Goal: Transaction & Acquisition: Purchase product/service

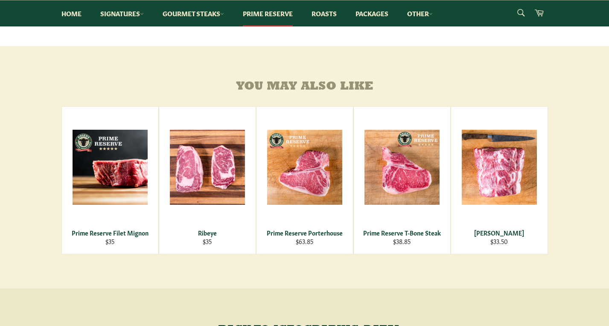
scroll to position [357, 0]
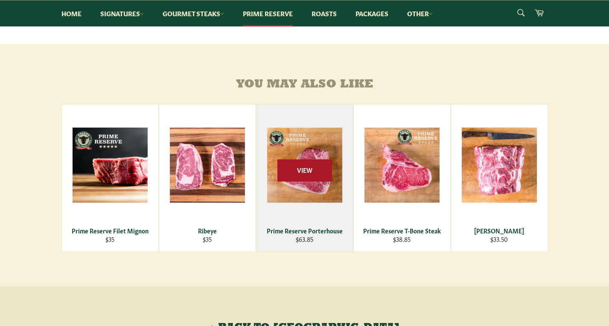
click at [302, 173] on span "View" at bounding box center [304, 171] width 55 height 22
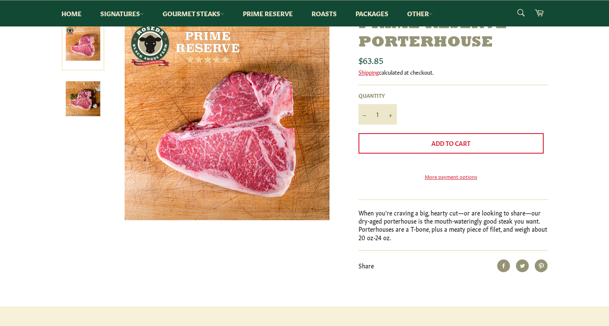
scroll to position [145, 0]
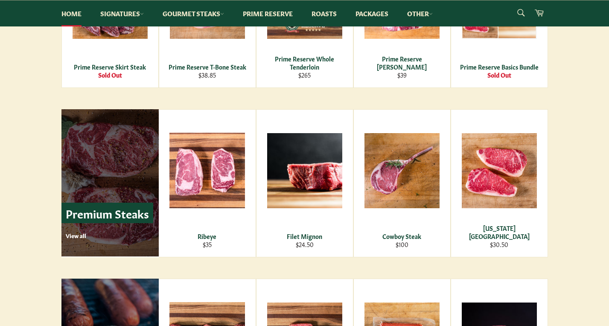
scroll to position [948, 0]
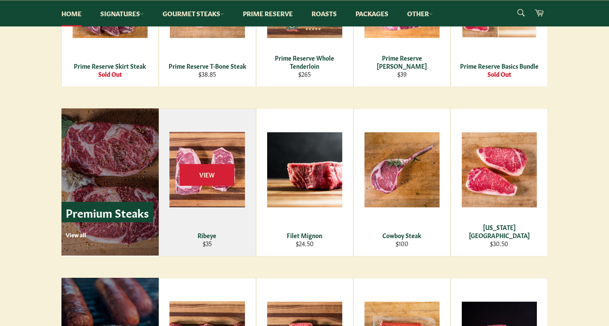
click at [206, 153] on div "View" at bounding box center [207, 182] width 97 height 147
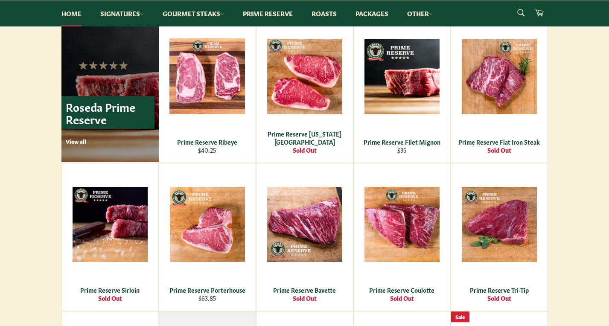
scroll to position [576, 0]
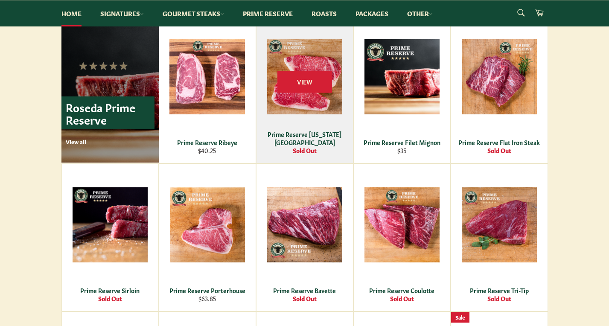
click at [281, 142] on div "Prime Reserve New York Strip" at bounding box center [305, 138] width 86 height 17
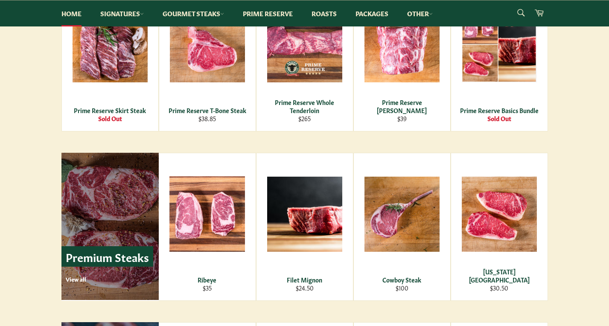
scroll to position [917, 0]
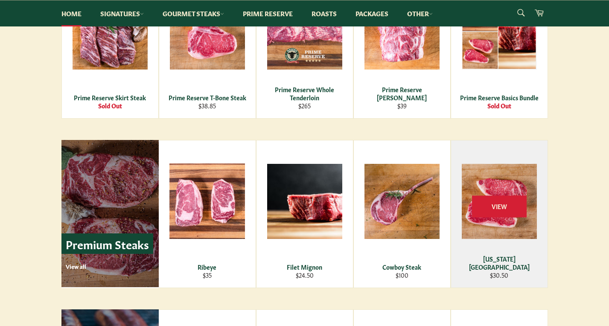
click at [508, 232] on div "View" at bounding box center [499, 213] width 96 height 147
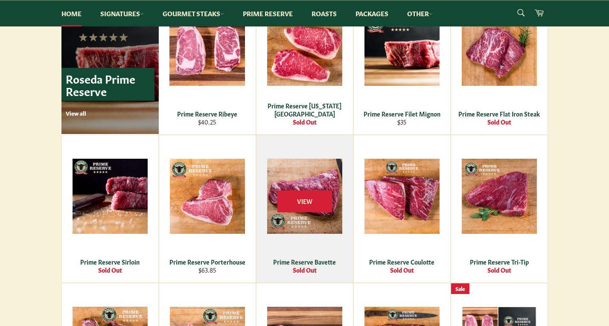
scroll to position [599, 0]
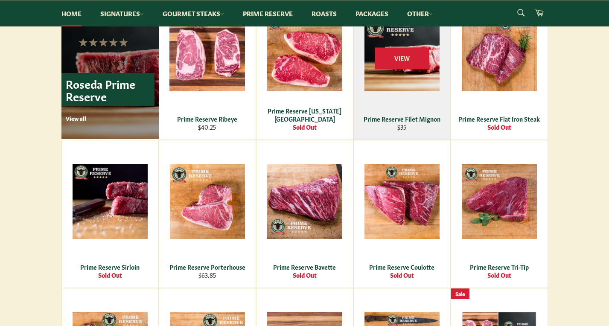
click at [413, 121] on div "Prime Reserve Filet Mignon" at bounding box center [402, 119] width 86 height 8
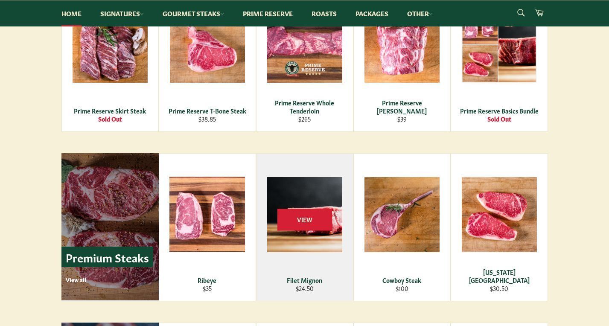
scroll to position [904, 0]
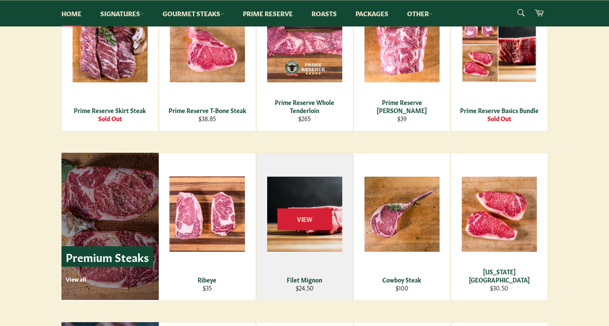
click at [295, 209] on span "View" at bounding box center [304, 219] width 55 height 22
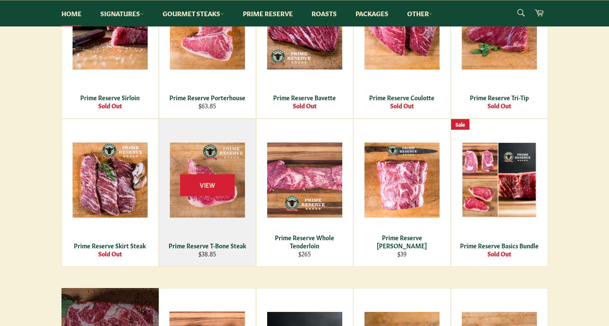
scroll to position [693, 0]
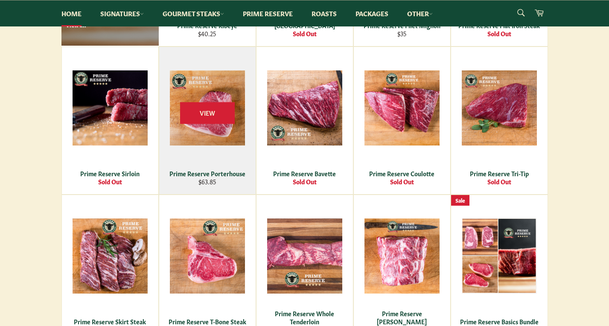
click at [201, 173] on div "Prime Reserve Porterhouse" at bounding box center [207, 173] width 86 height 8
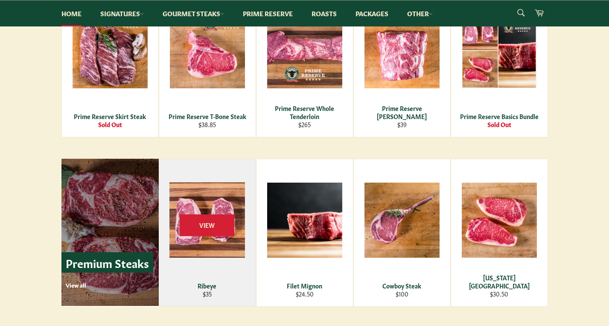
scroll to position [894, 0]
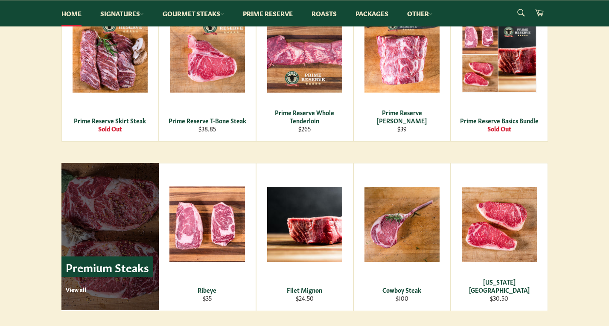
click at [77, 290] on p "View all" at bounding box center [109, 289] width 87 height 8
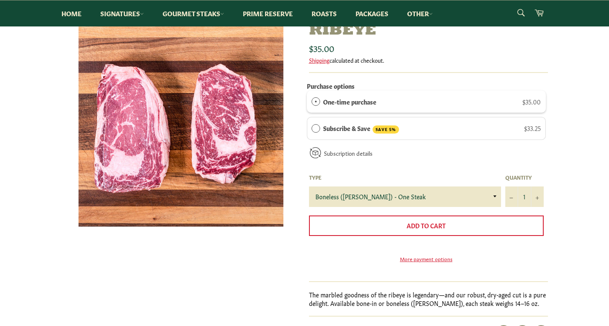
scroll to position [124, 0]
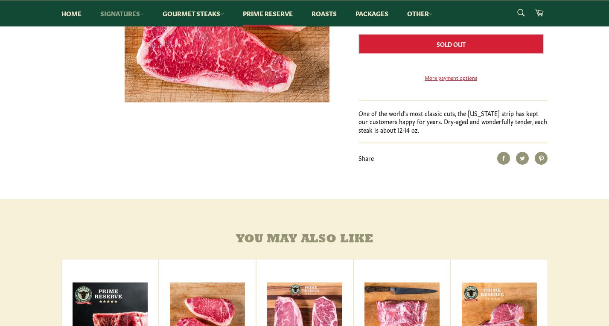
scroll to position [253, 0]
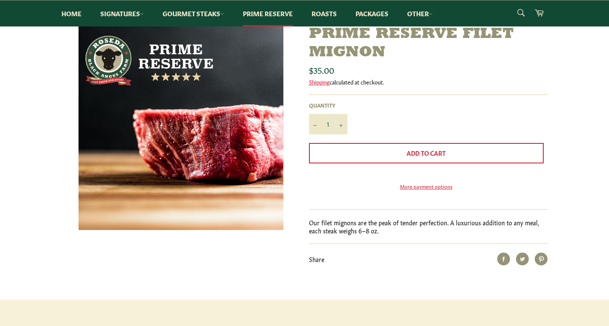
scroll to position [117, 0]
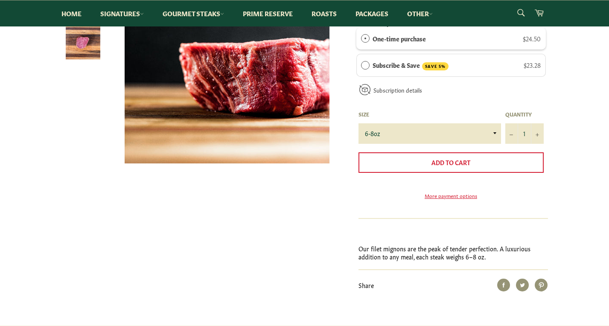
scroll to position [188, 0]
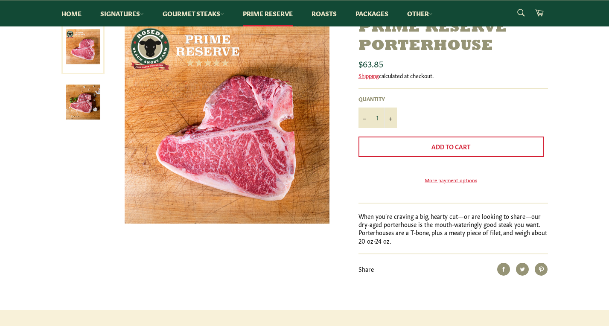
scroll to position [124, 0]
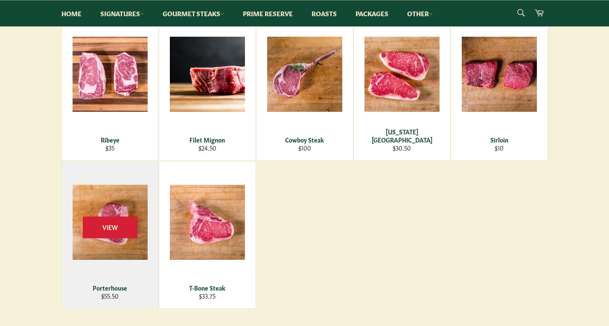
scroll to position [180, 0]
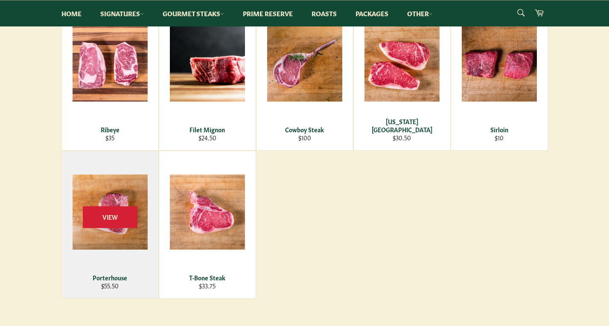
click at [114, 275] on div "Porterhouse" at bounding box center [110, 277] width 86 height 8
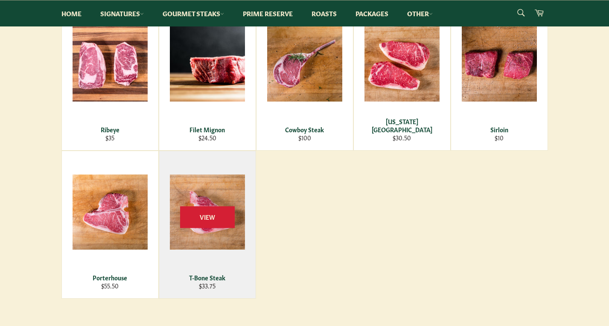
click at [204, 279] on div "T-Bone Steak" at bounding box center [207, 277] width 86 height 8
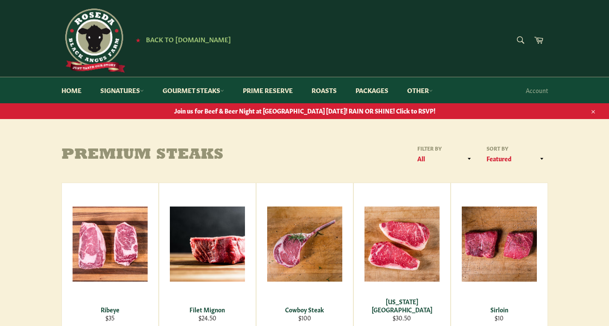
scroll to position [0, 0]
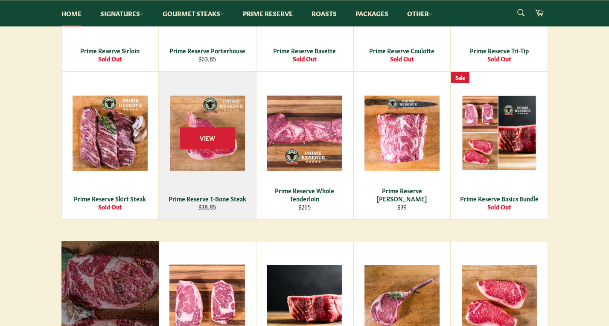
scroll to position [794, 0]
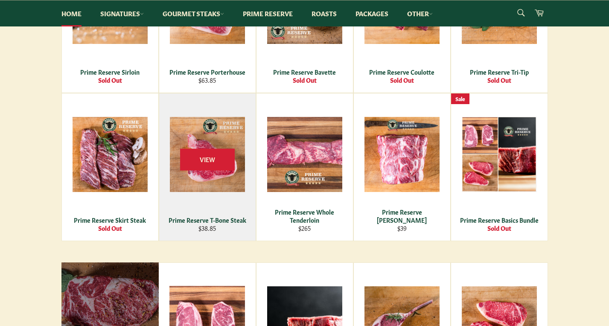
click at [213, 216] on div "Prime Reserve T-Bone Steak" at bounding box center [207, 220] width 86 height 8
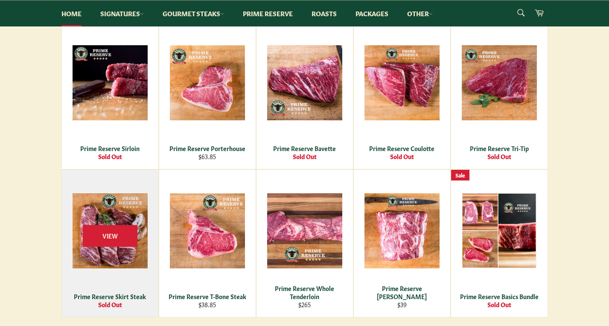
scroll to position [619, 0]
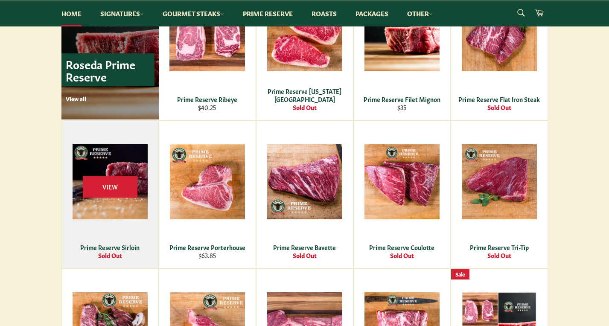
click at [115, 251] on div "Sold Out" at bounding box center [110, 255] width 86 height 8
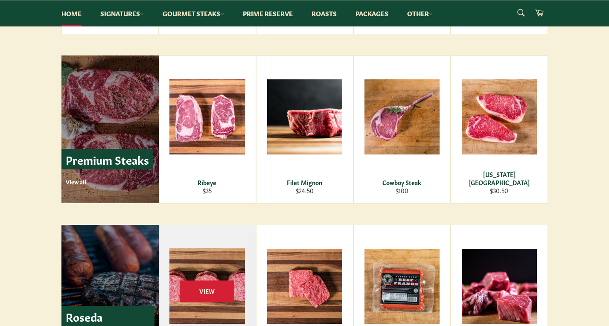
scroll to position [1000, 0]
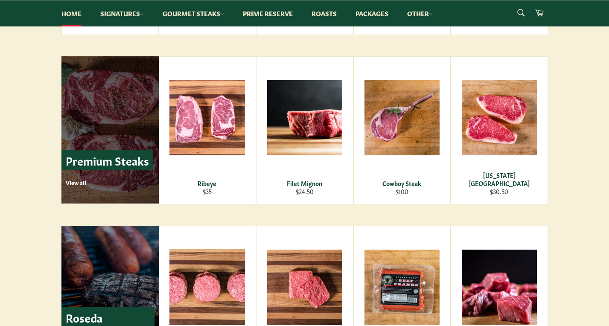
click at [110, 166] on p "Premium Steaks" at bounding box center [107, 160] width 92 height 21
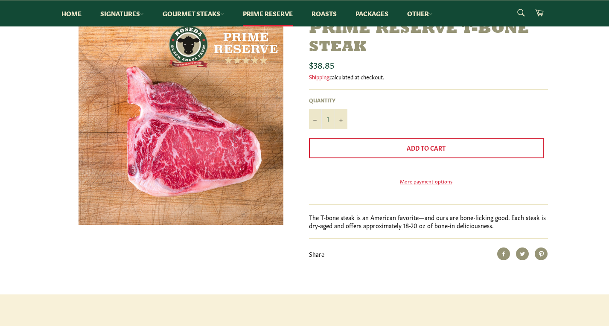
scroll to position [118, 0]
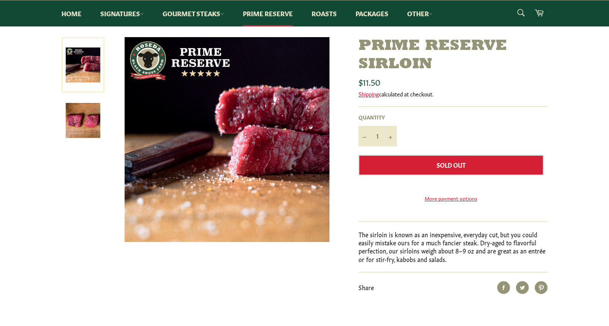
scroll to position [108, 0]
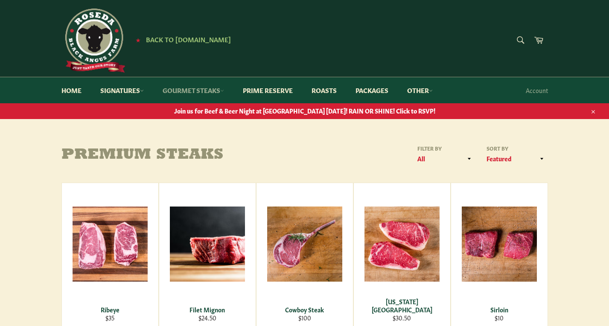
click at [203, 92] on link "Gourmet Steaks" at bounding box center [193, 90] width 79 height 26
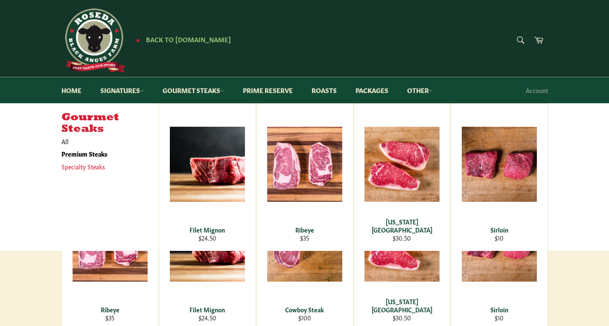
click at [71, 165] on link "Specialty Steaks" at bounding box center [103, 166] width 93 height 12
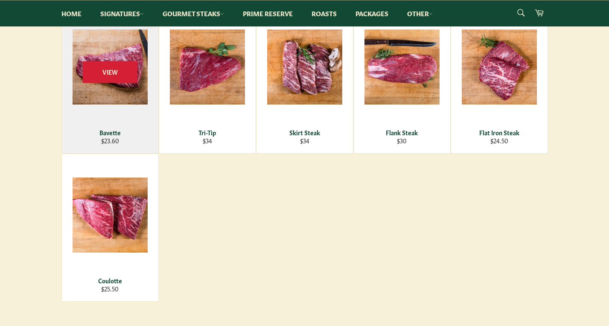
scroll to position [178, 0]
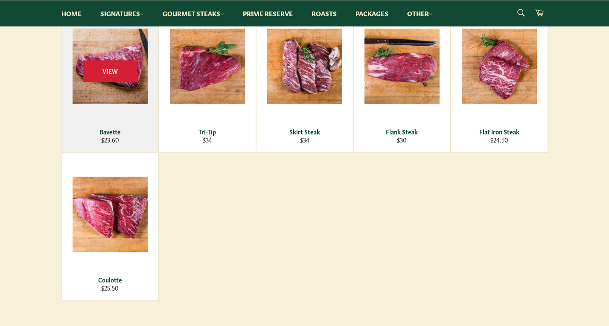
click at [105, 132] on div "Bavette" at bounding box center [110, 132] width 86 height 8
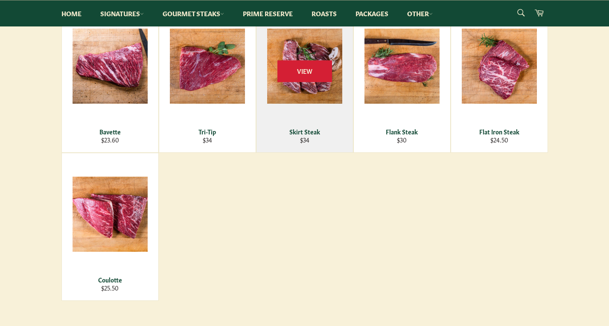
click at [306, 128] on div "Skirt Steak" at bounding box center [305, 132] width 86 height 8
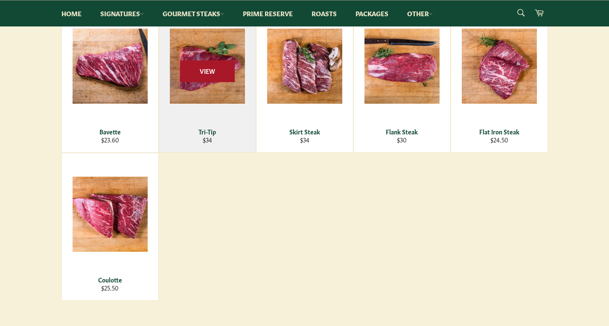
click at [204, 81] on span "View" at bounding box center [207, 71] width 55 height 22
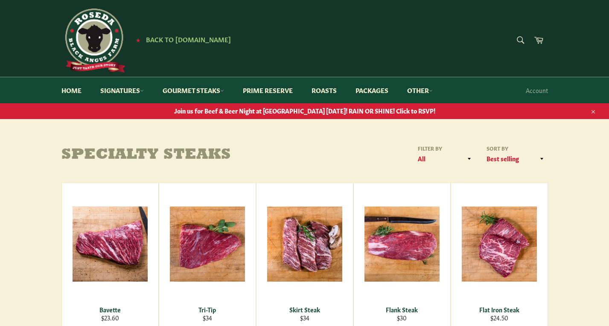
scroll to position [0, 0]
click at [327, 97] on link "Roasts" at bounding box center [324, 90] width 42 height 26
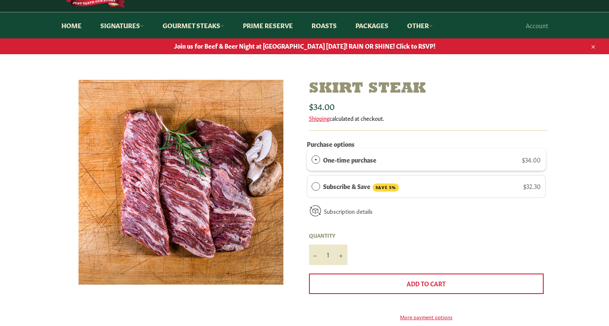
scroll to position [55, 0]
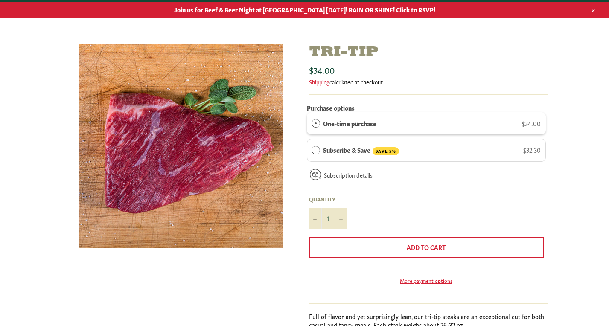
scroll to position [102, 0]
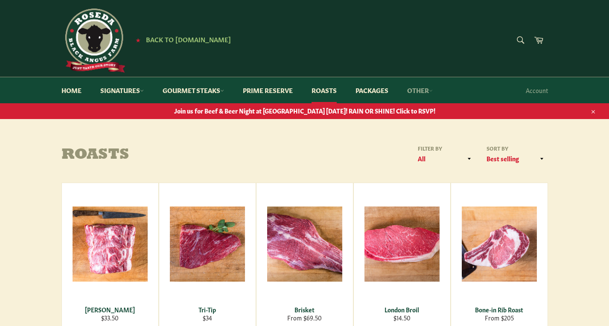
click at [421, 93] on link "Other" at bounding box center [419, 90] width 43 height 26
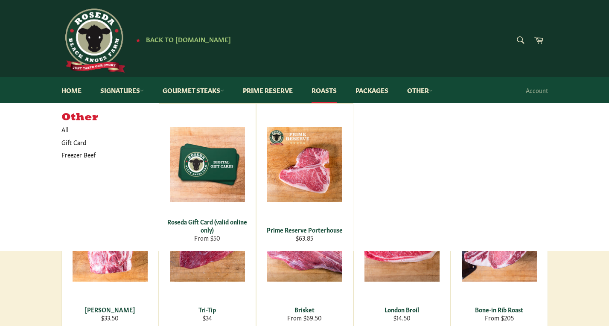
click at [398, 136] on div "Other All Gift Card Freezer Beef Roseda Gift Card (valid online only) From $50 …" at bounding box center [304, 177] width 486 height 148
click at [332, 91] on link "Roasts" at bounding box center [324, 90] width 42 height 26
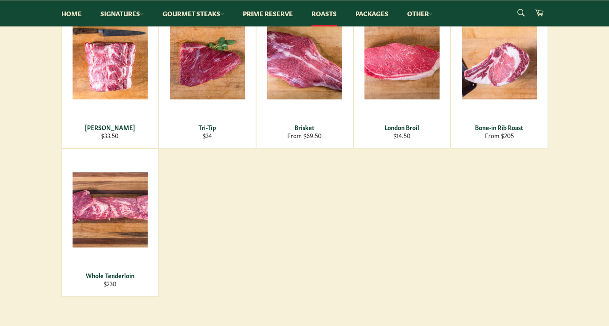
scroll to position [180, 0]
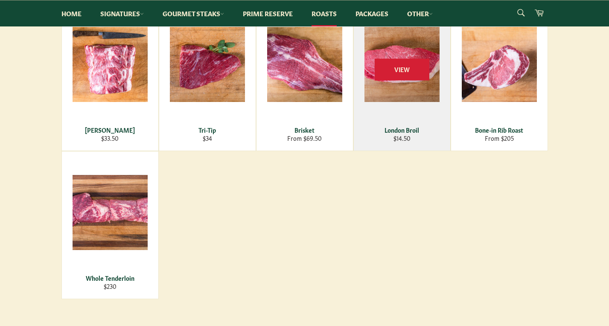
click at [406, 127] on div "London Broil" at bounding box center [402, 130] width 86 height 8
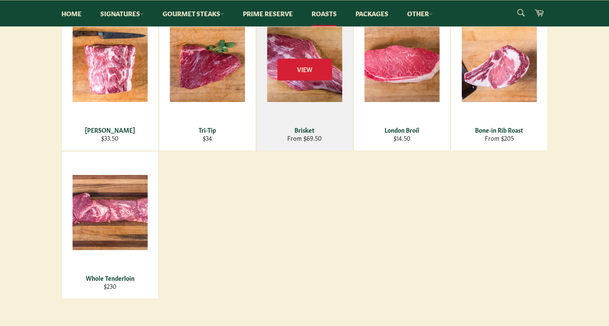
click at [303, 40] on div "View" at bounding box center [304, 76] width 96 height 147
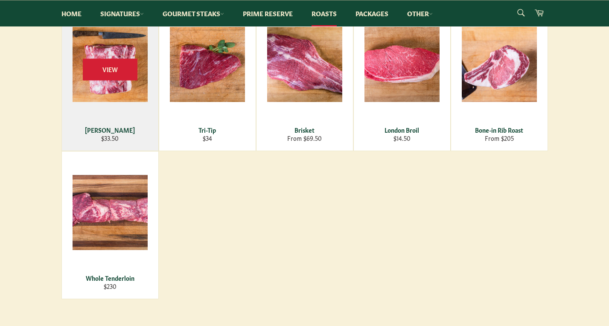
click at [121, 92] on div "View" at bounding box center [110, 76] width 96 height 147
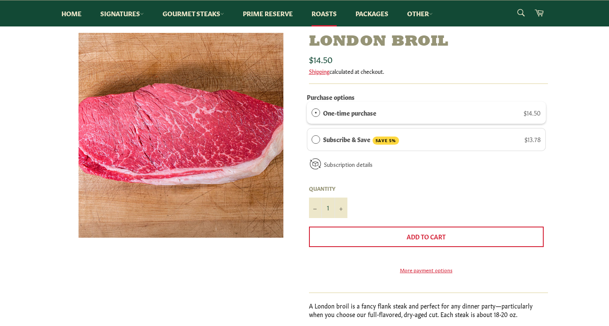
scroll to position [92, 0]
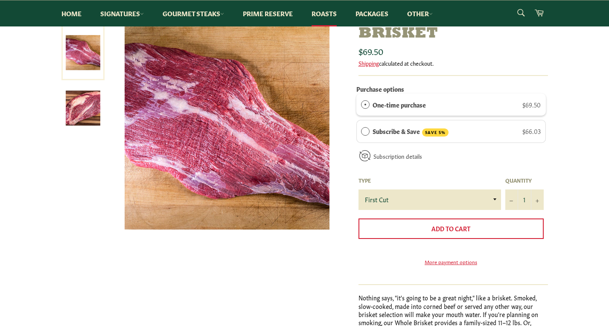
scroll to position [123, 0]
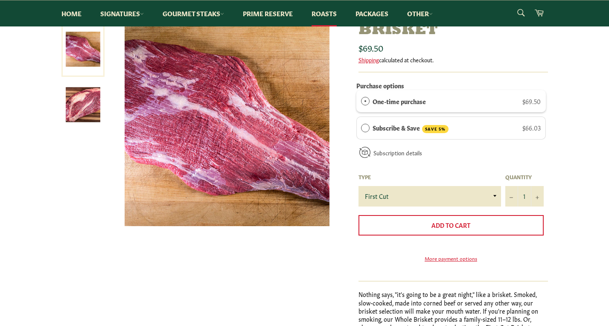
click at [83, 104] on img at bounding box center [83, 104] width 35 height 35
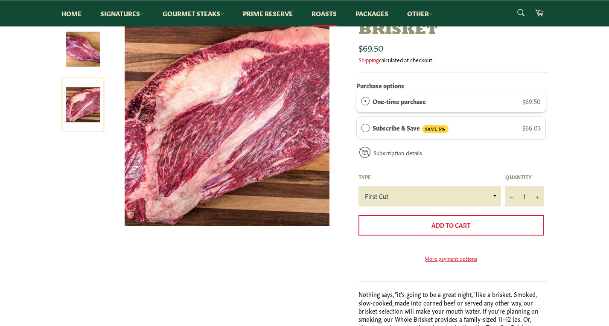
click at [87, 57] on img at bounding box center [83, 49] width 35 height 35
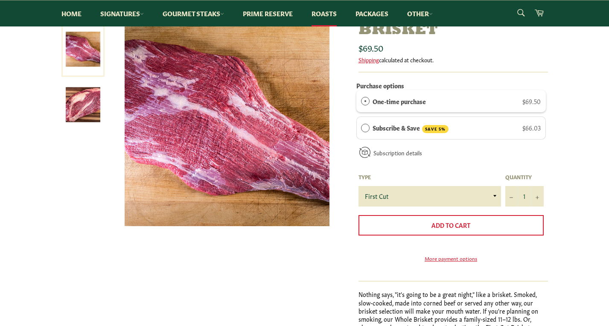
click at [85, 112] on img at bounding box center [83, 104] width 35 height 35
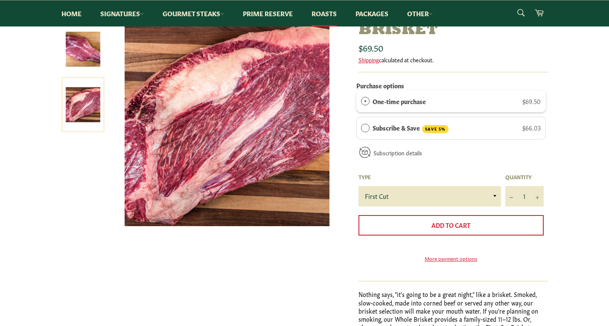
click at [84, 56] on img at bounding box center [83, 49] width 35 height 35
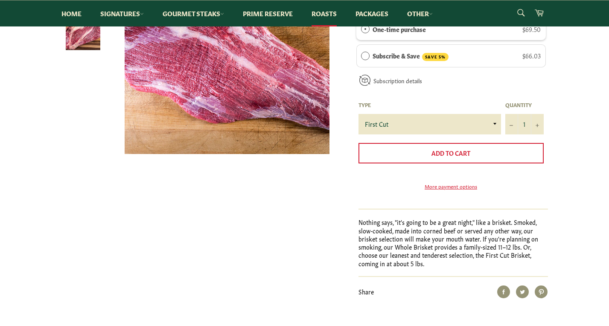
scroll to position [195, 0]
select select "Whole"
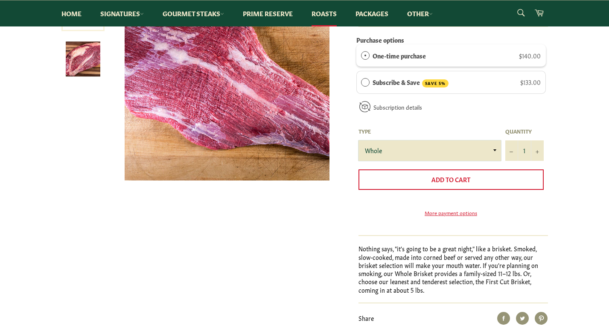
scroll to position [92, 0]
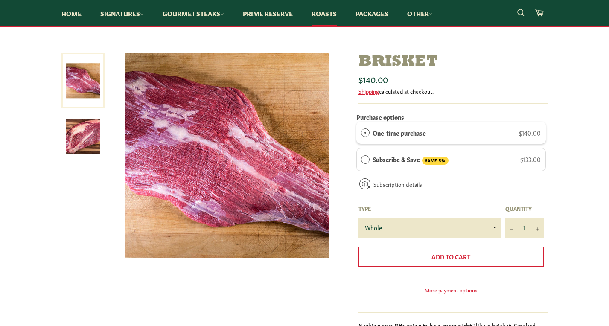
click at [22, 67] on div "Brisket Sale Regular price $140.00 Shipping calculated at checkout. Purchase op…" at bounding box center [304, 244] width 609 height 383
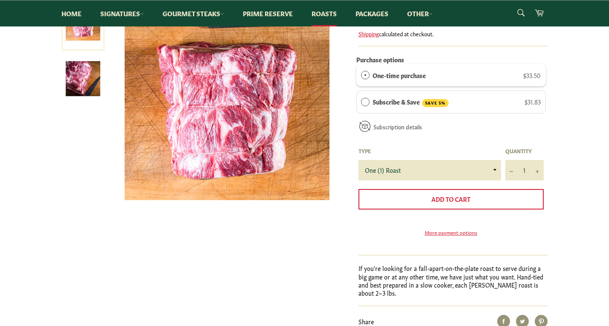
scroll to position [149, 0]
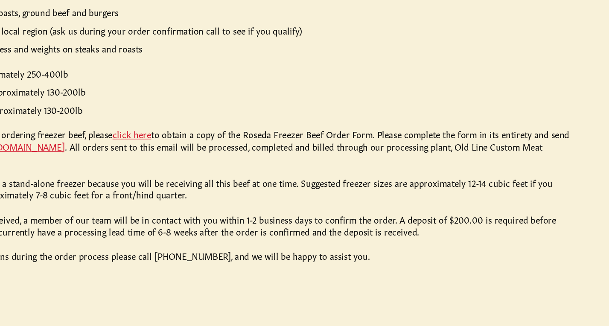
scroll to position [347, 0]
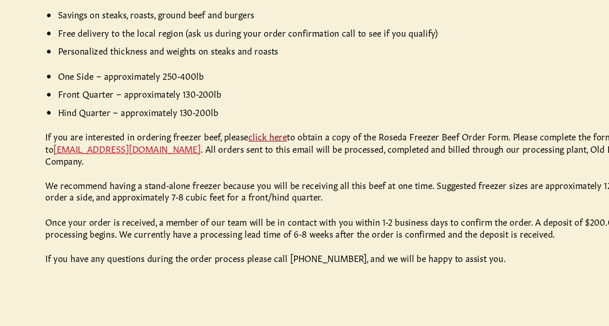
click at [217, 190] on link "click here" at bounding box center [230, 194] width 26 height 9
